Goal: Navigation & Orientation: Find specific page/section

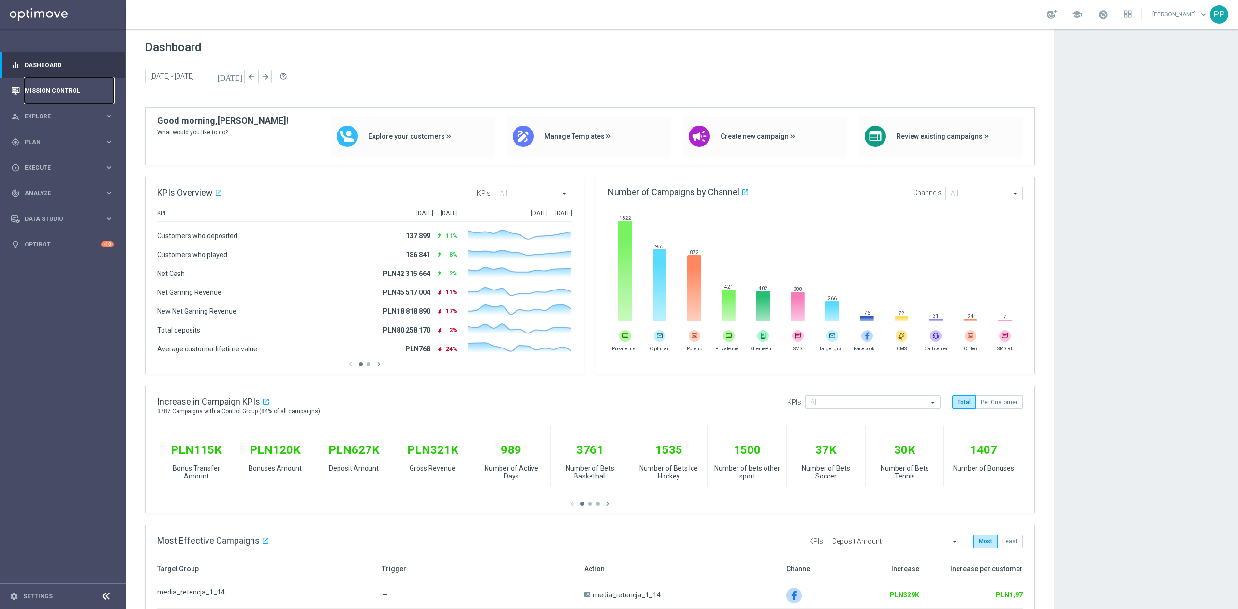
click at [27, 98] on link "Mission Control" at bounding box center [69, 91] width 89 height 26
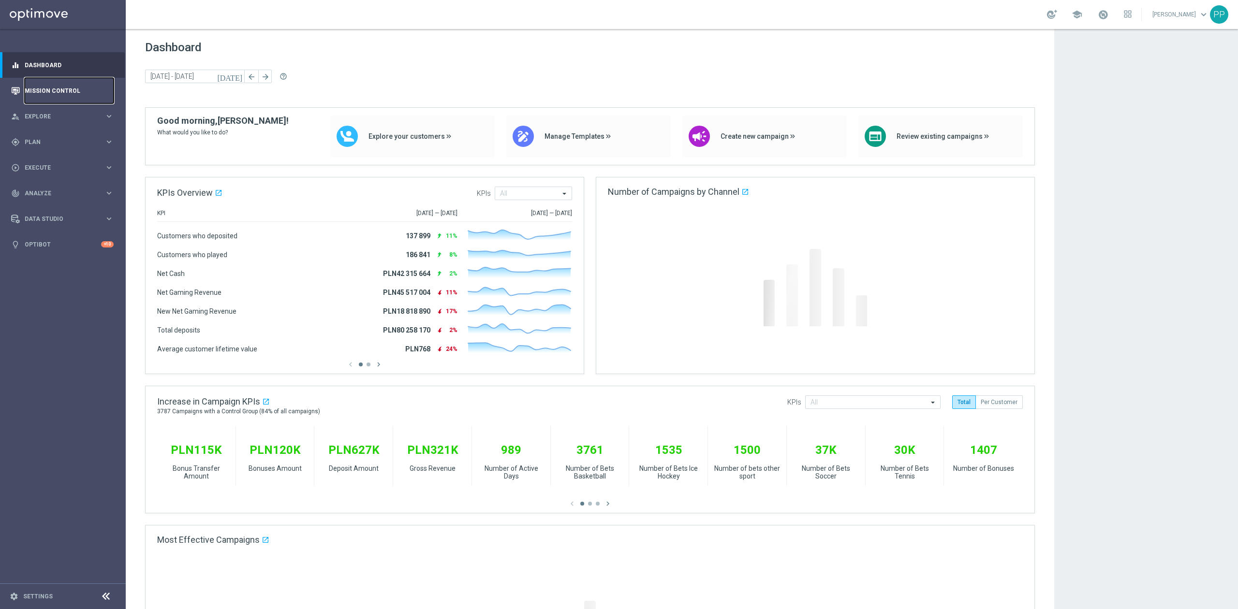
click at [65, 93] on link "Mission Control" at bounding box center [69, 91] width 89 height 26
